Goal: Navigation & Orientation: Find specific page/section

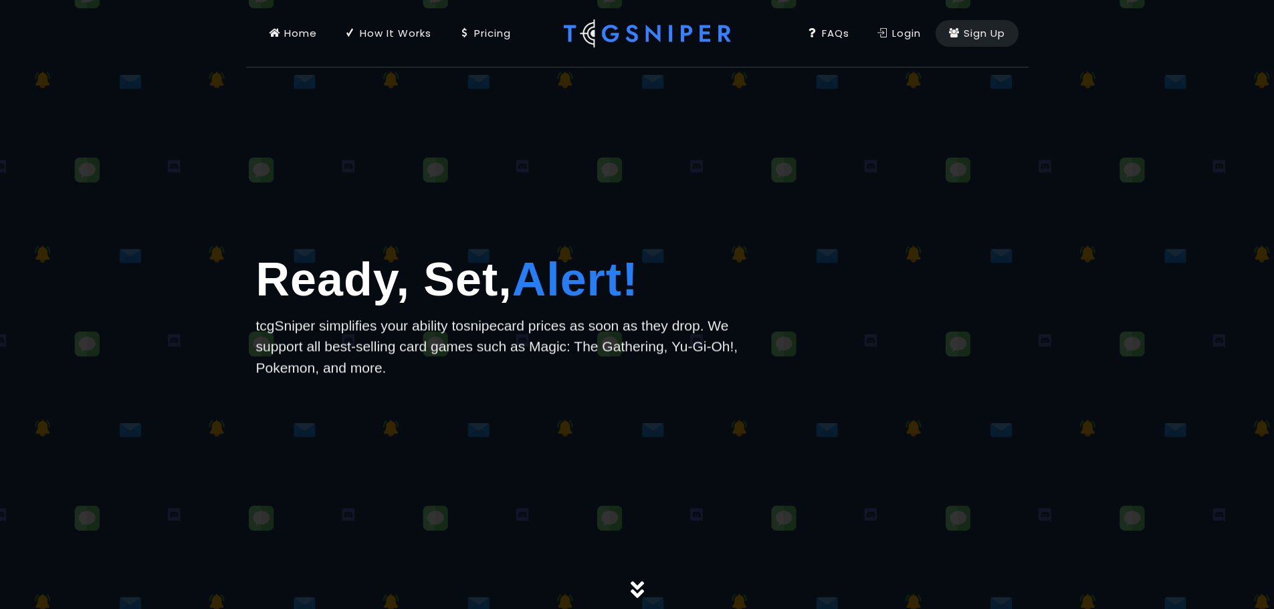
click at [894, 29] on div "Login" at bounding box center [898, 33] width 43 height 15
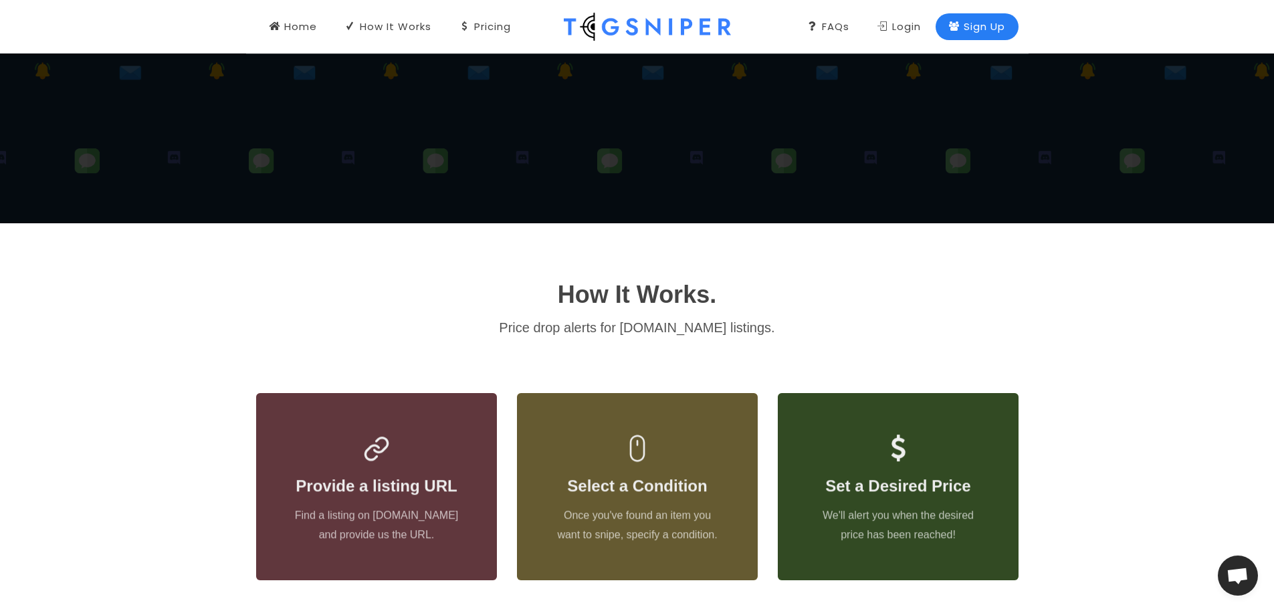
scroll to position [528, 0]
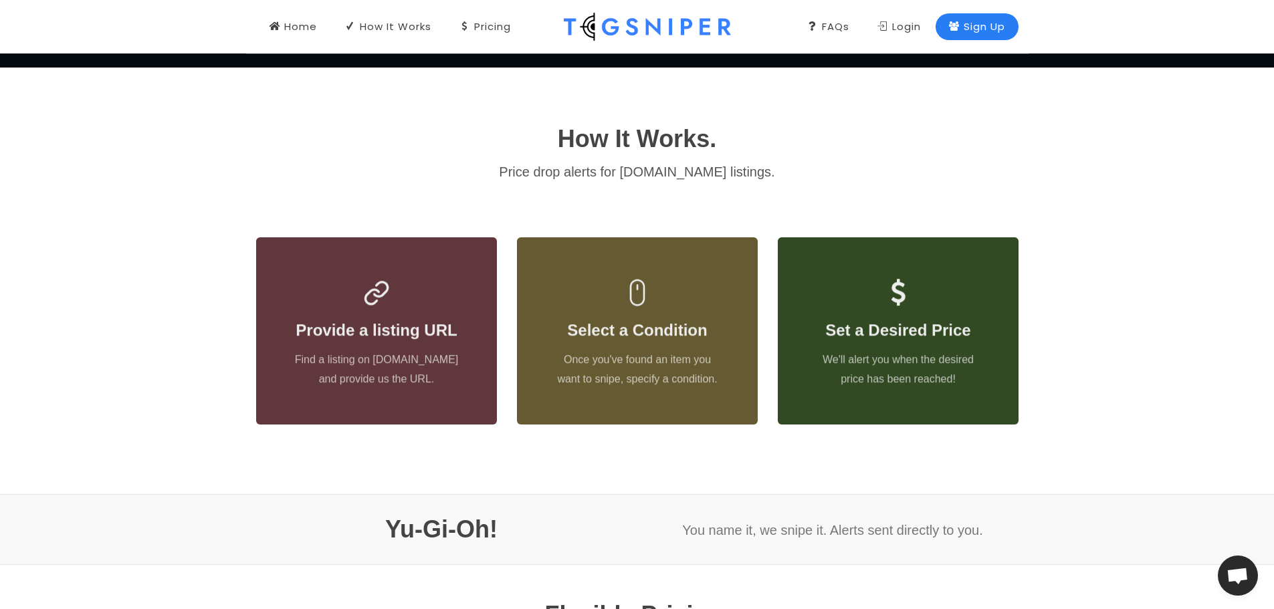
drag, startPoint x: 755, startPoint y: 203, endPoint x: 802, endPoint y: 257, distance: 71.5
click at [630, 205] on div "How It Works. Price drop alerts for TCGplayer.com listings. Provide a listing U…" at bounding box center [637, 281] width 782 height 320
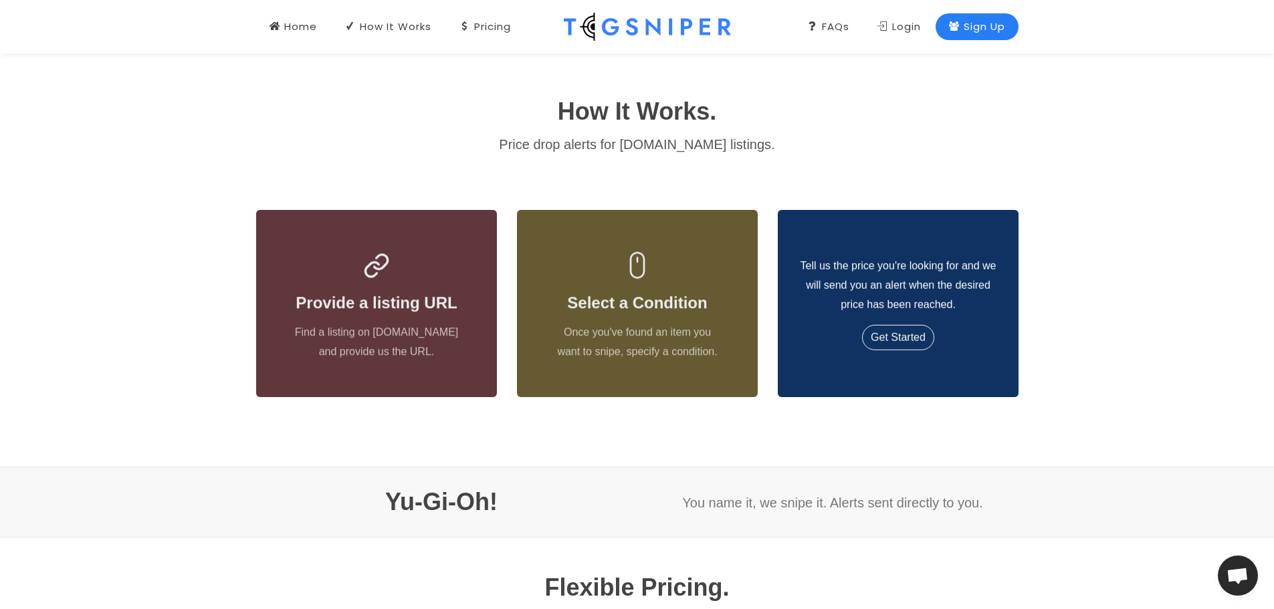
click at [630, 263] on div "Tell us the price you're looking for and we will send you an alert when the des…" at bounding box center [897, 303] width 241 height 136
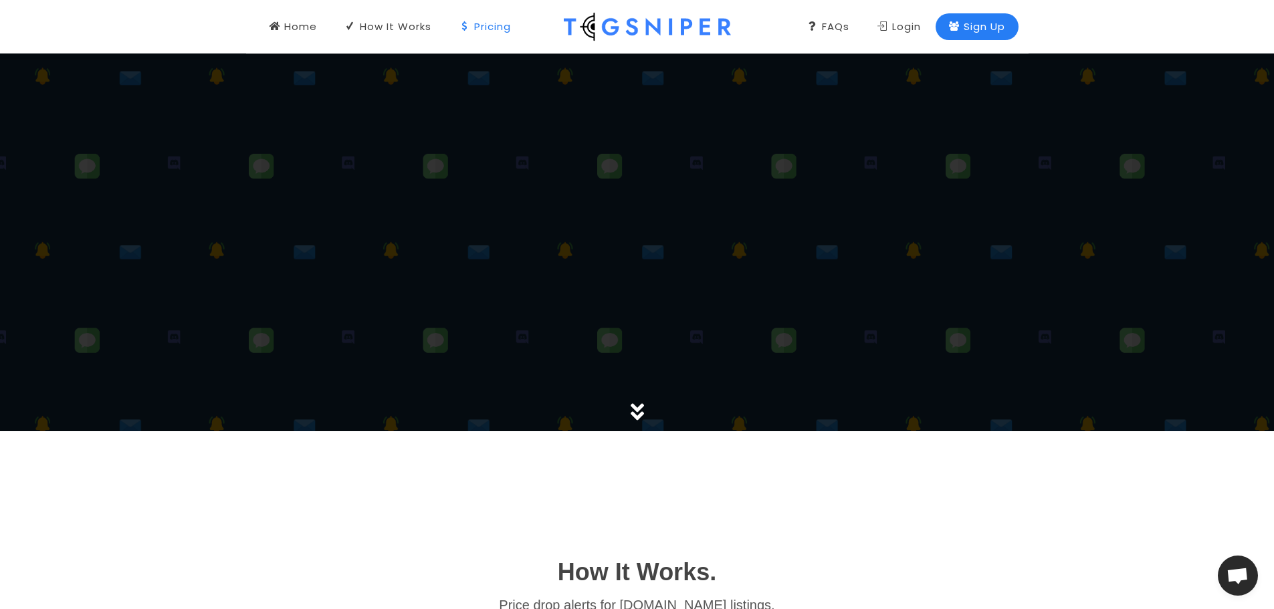
scroll to position [0, 0]
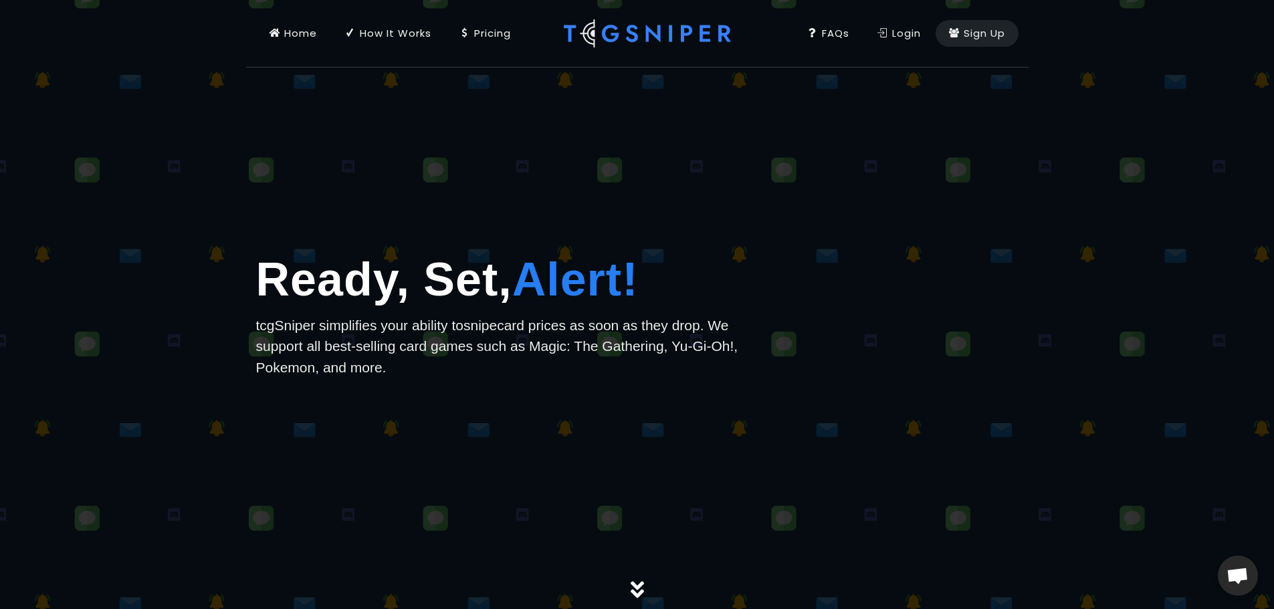
click at [473, 35] on div "Pricing" at bounding box center [484, 33] width 51 height 15
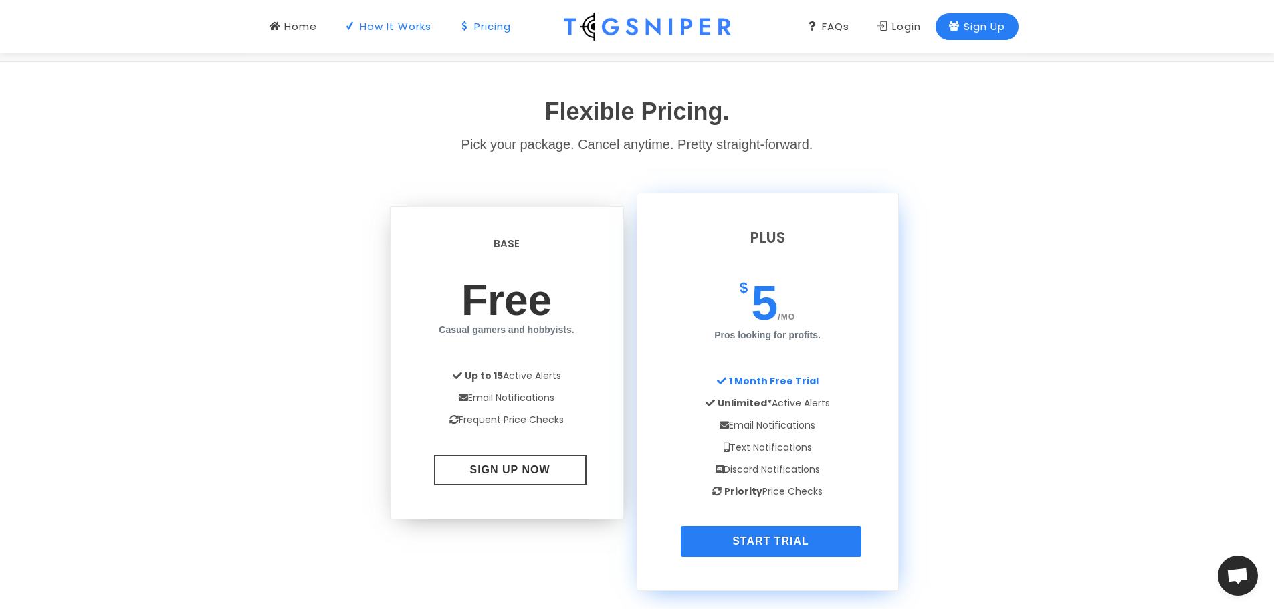
click at [401, 34] on link "How It Works" at bounding box center [388, 26] width 113 height 53
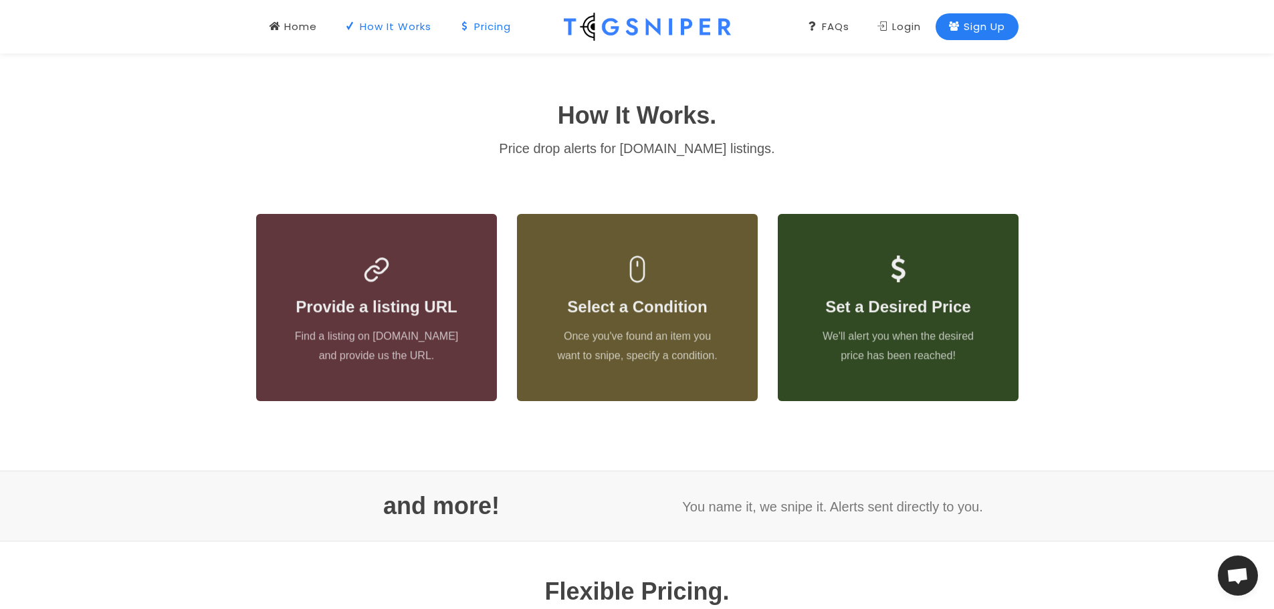
scroll to position [542, 0]
